Goal: Find specific page/section: Find specific page/section

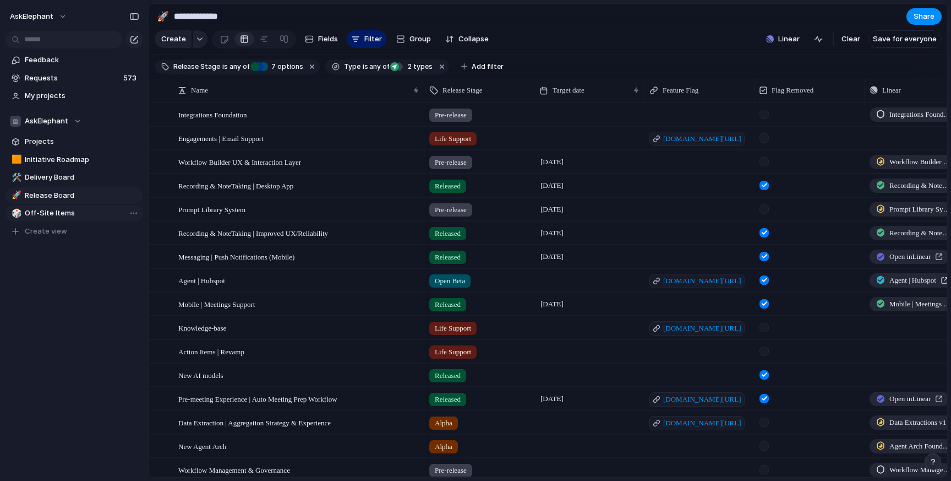
click at [57, 217] on span "Off-Site Items" at bounding box center [82, 213] width 114 height 11
type input "**********"
